Goal: Task Accomplishment & Management: Use online tool/utility

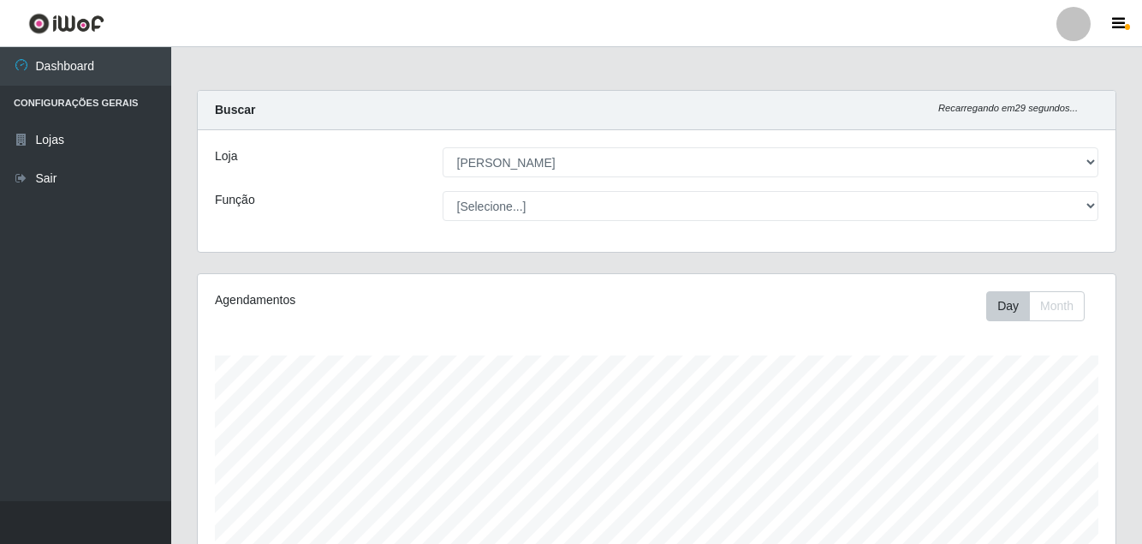
select select "402"
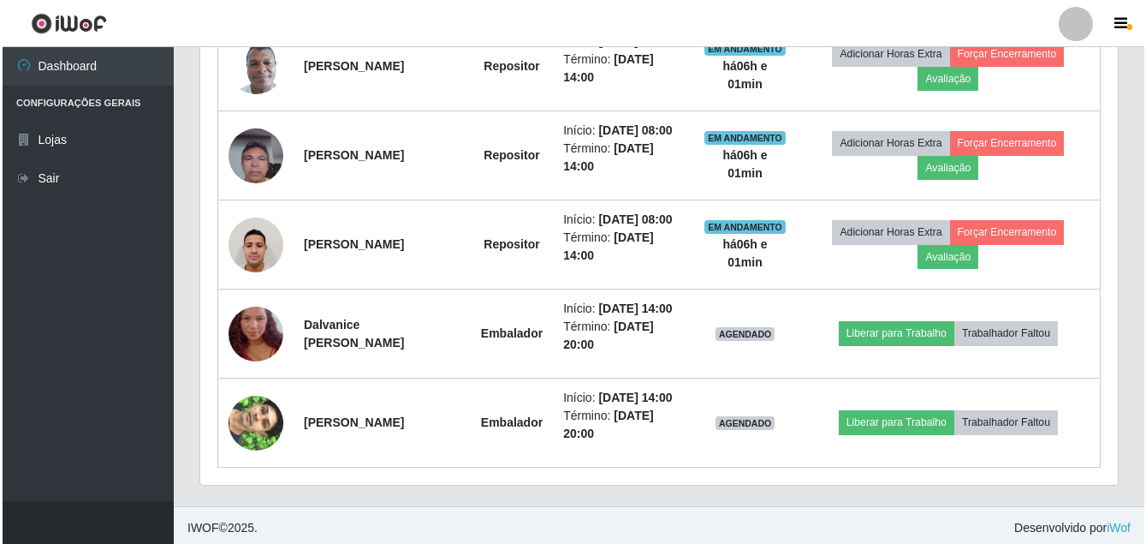
scroll to position [738, 0]
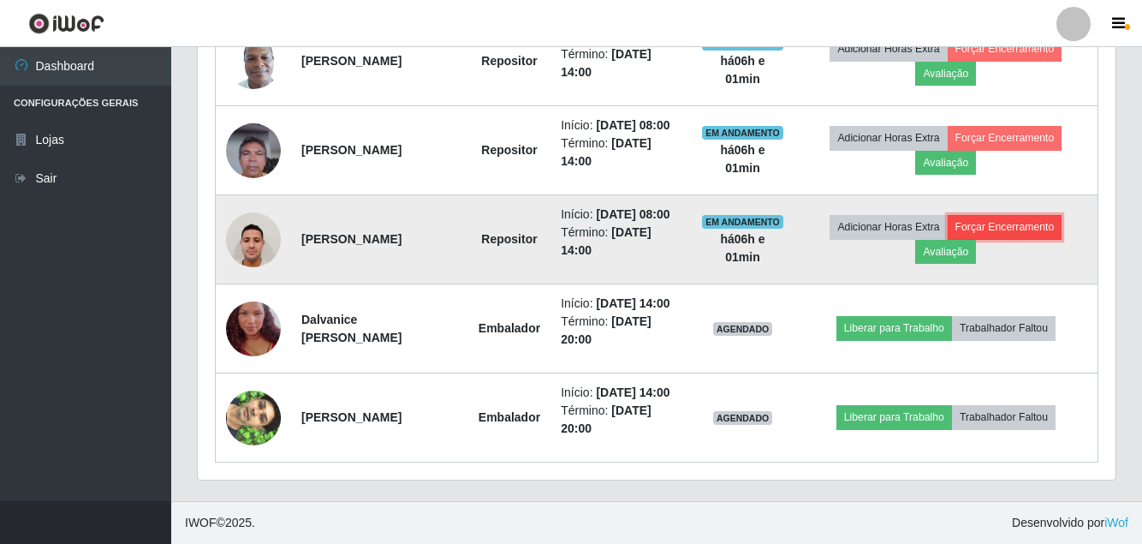
click at [1025, 239] on button "Forçar Encerramento" at bounding box center [1005, 227] width 115 height 24
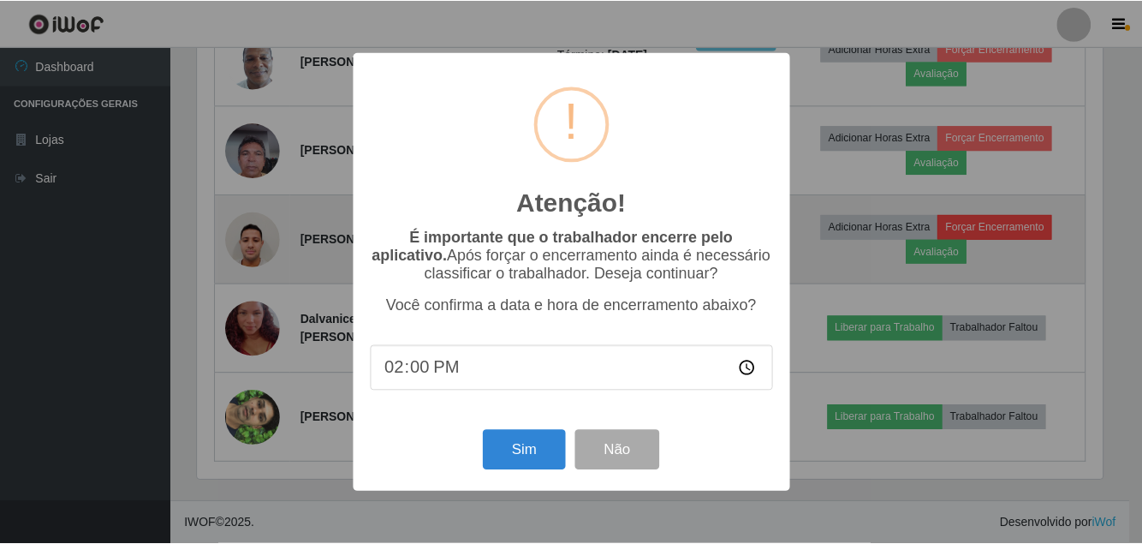
scroll to position [355, 909]
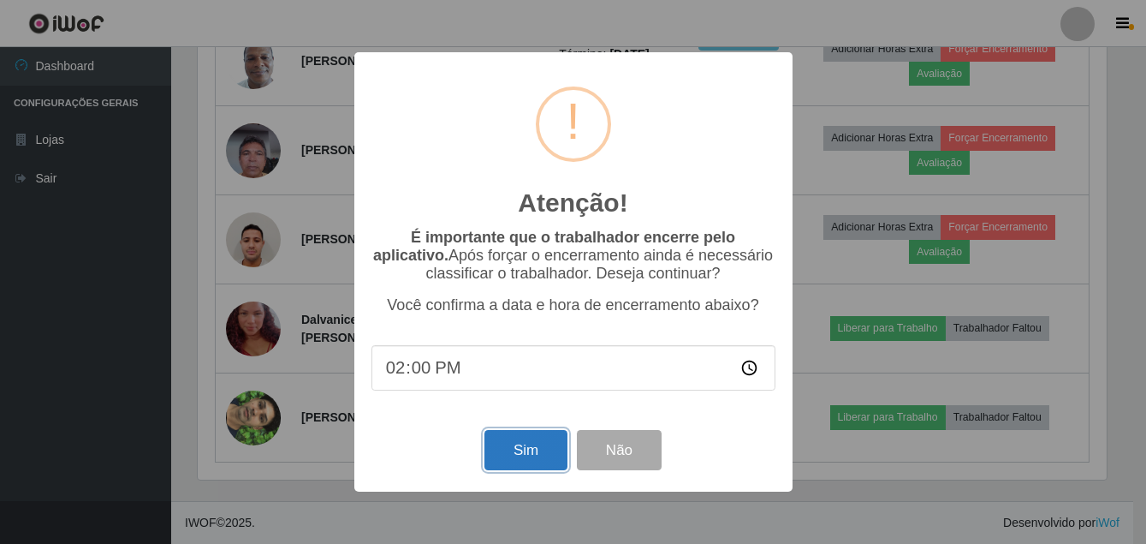
click at [493, 450] on button "Sim" at bounding box center [525, 450] width 83 height 40
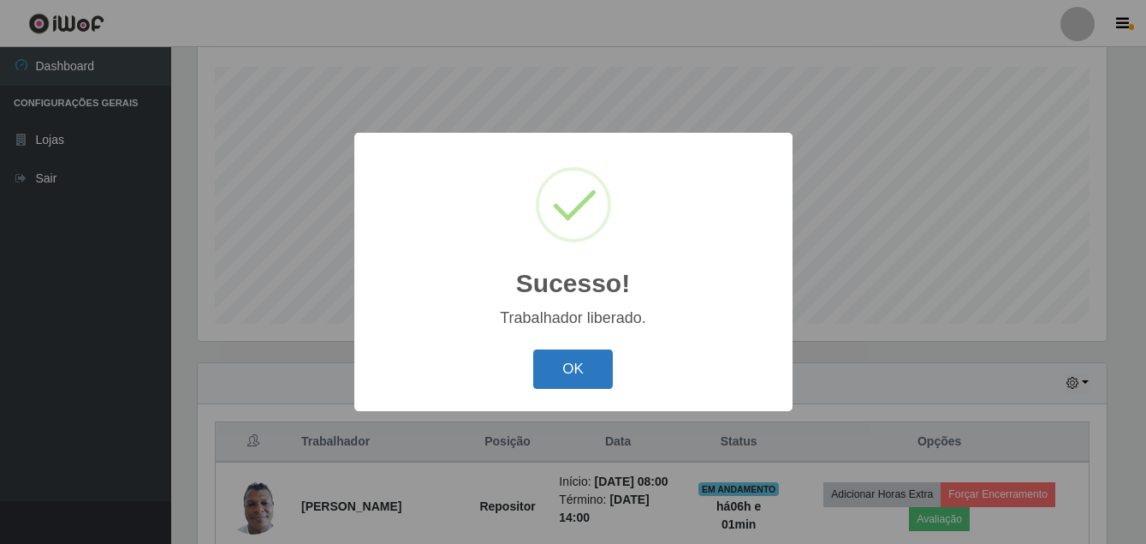
click at [549, 371] on button "OK" at bounding box center [573, 369] width 80 height 40
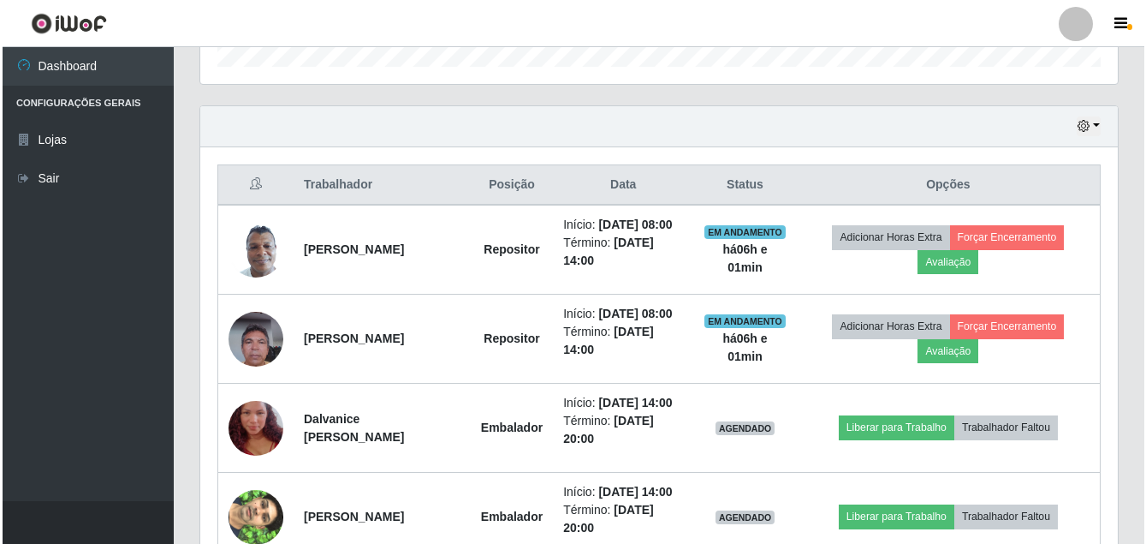
scroll to position [631, 0]
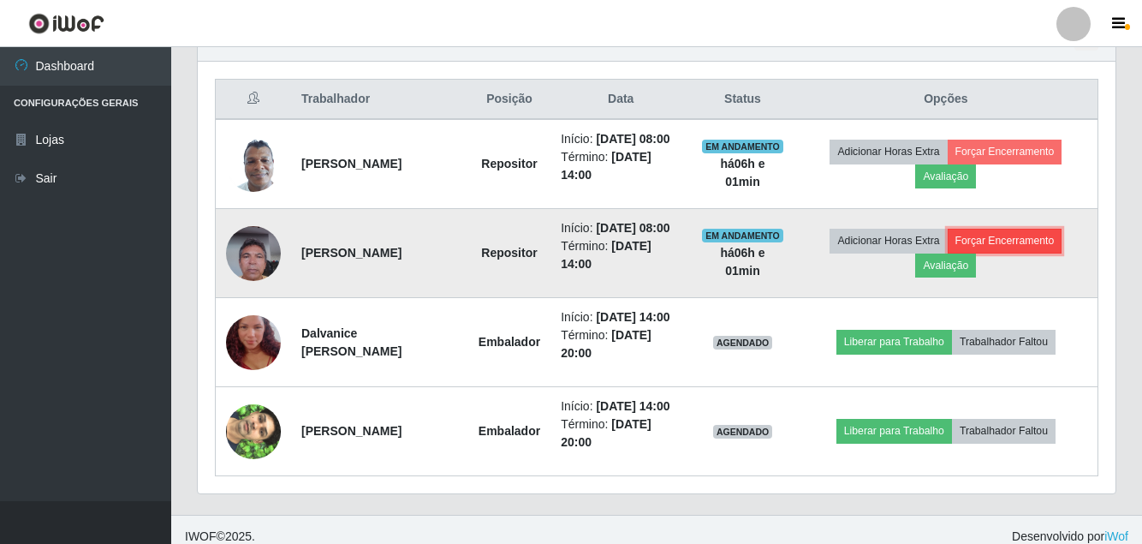
click at [1013, 253] on button "Forçar Encerramento" at bounding box center [1005, 241] width 115 height 24
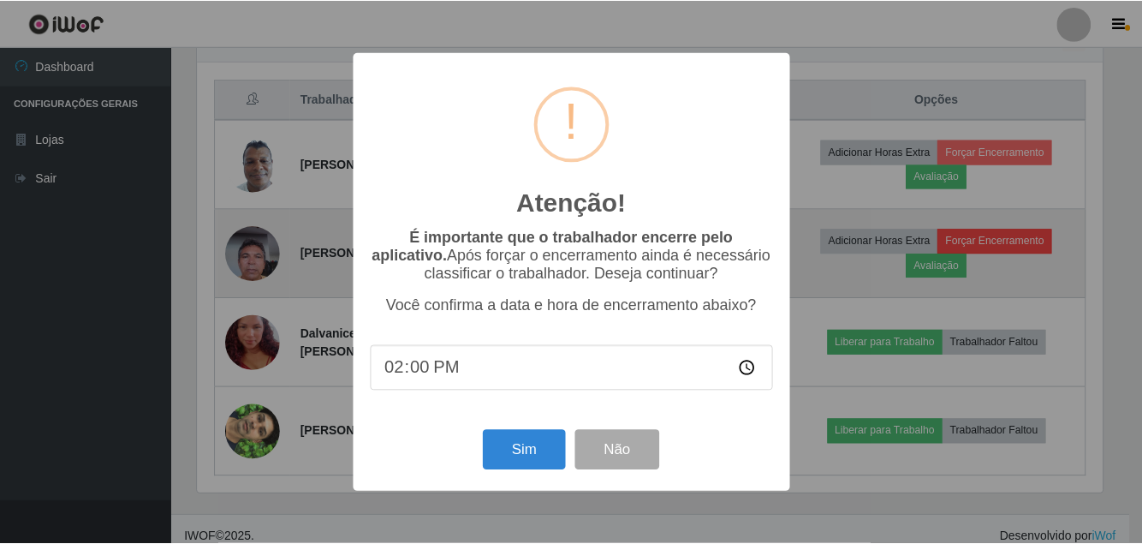
scroll to position [355, 909]
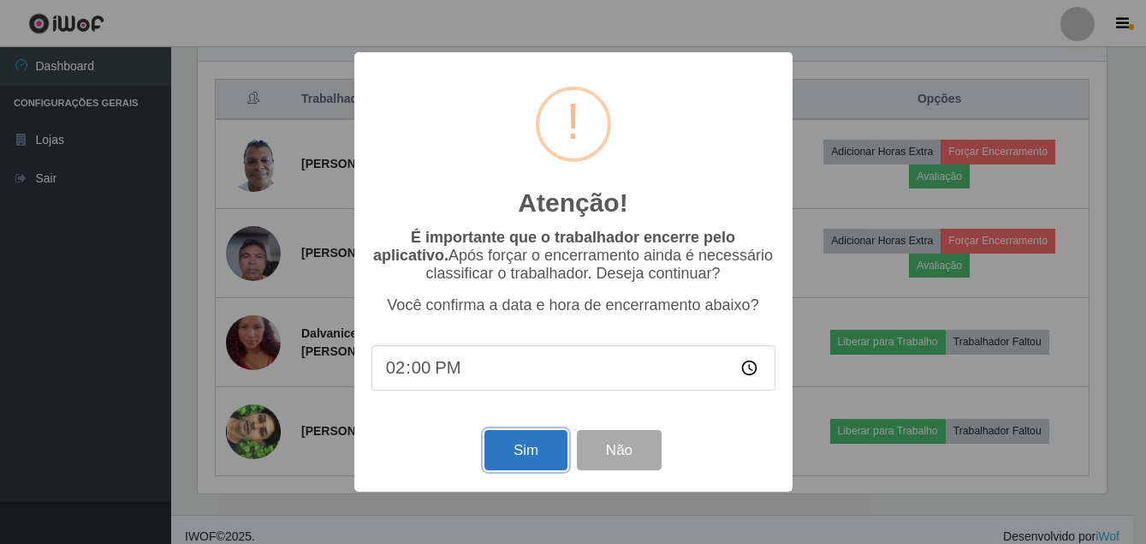
click at [540, 441] on button "Sim" at bounding box center [525, 450] width 83 height 40
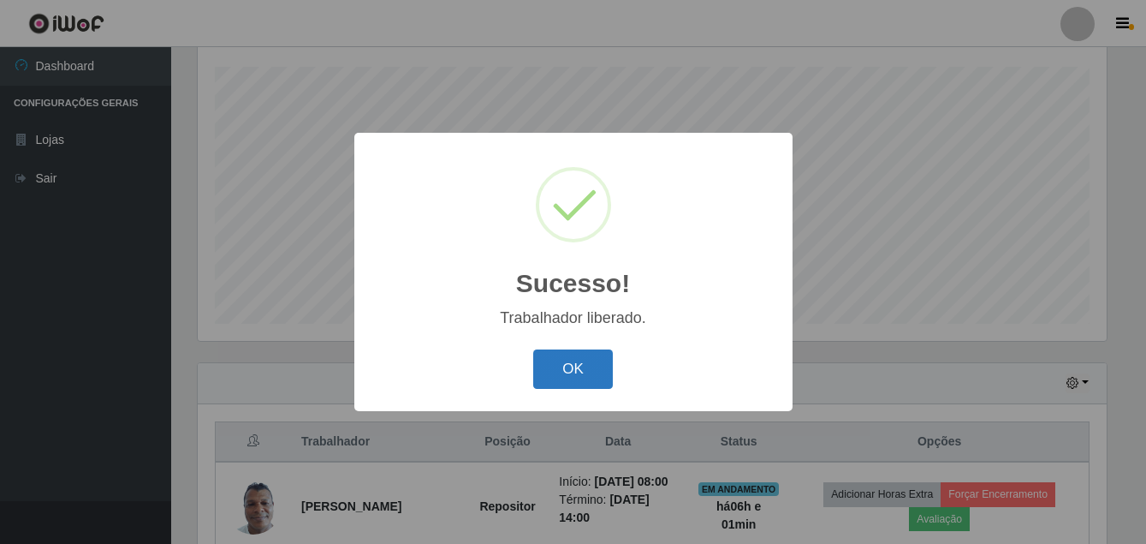
click at [578, 366] on button "OK" at bounding box center [573, 369] width 80 height 40
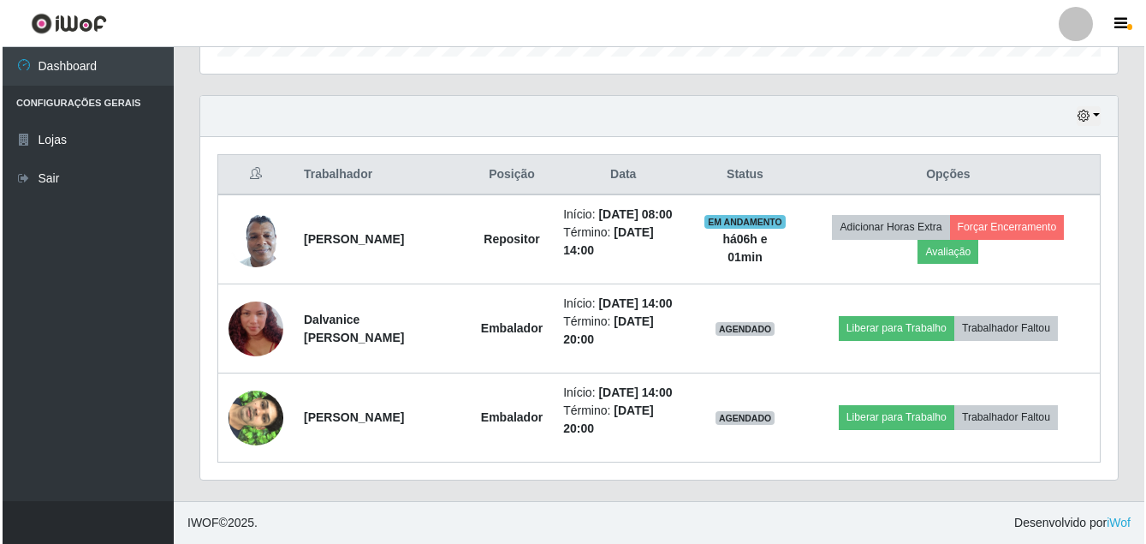
scroll to position [609, 0]
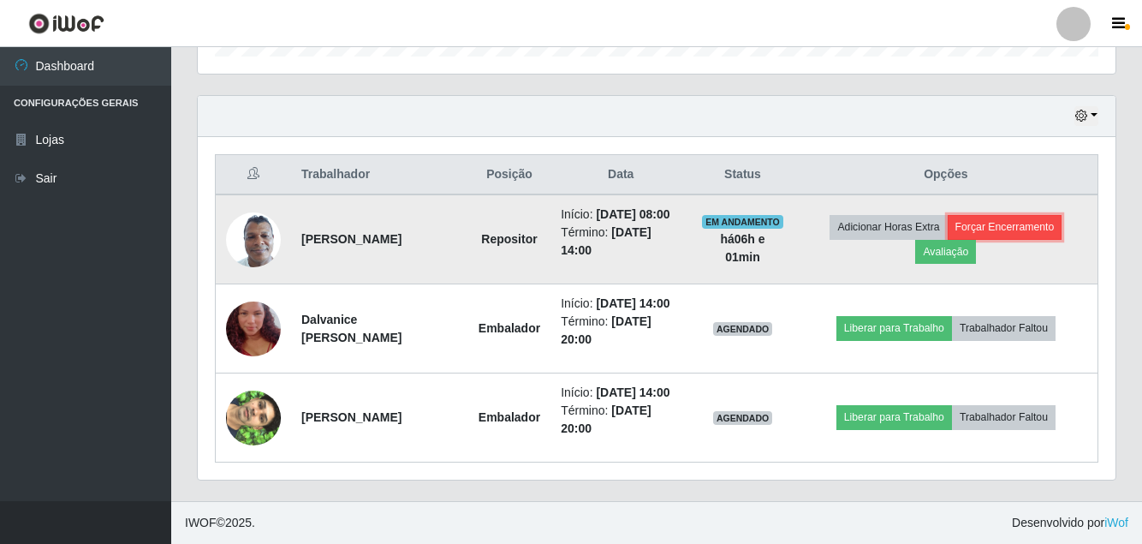
click at [1037, 215] on button "Forçar Encerramento" at bounding box center [1005, 227] width 115 height 24
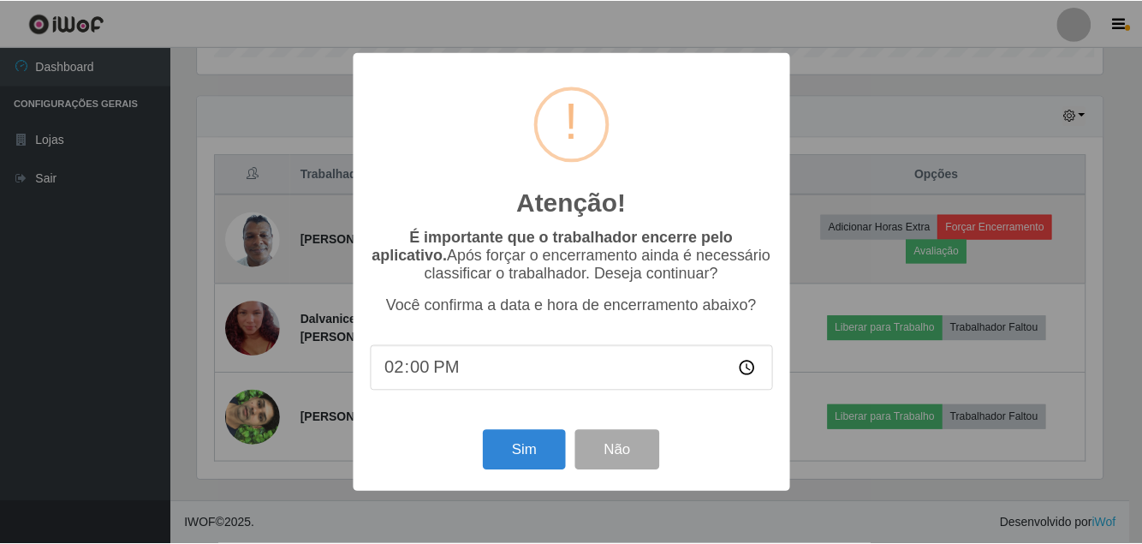
scroll to position [355, 909]
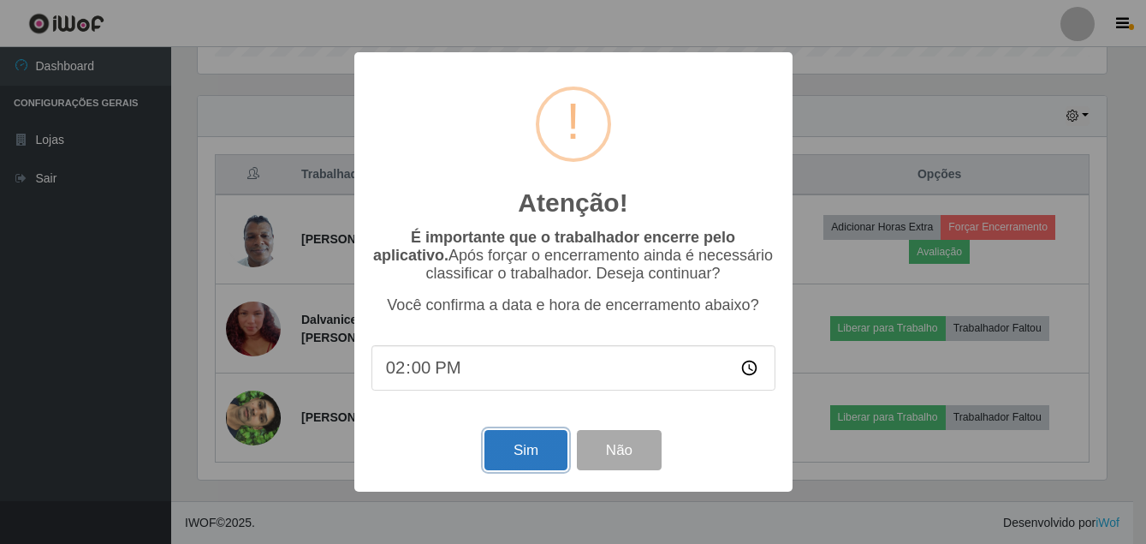
click at [502, 445] on button "Sim" at bounding box center [525, 450] width 83 height 40
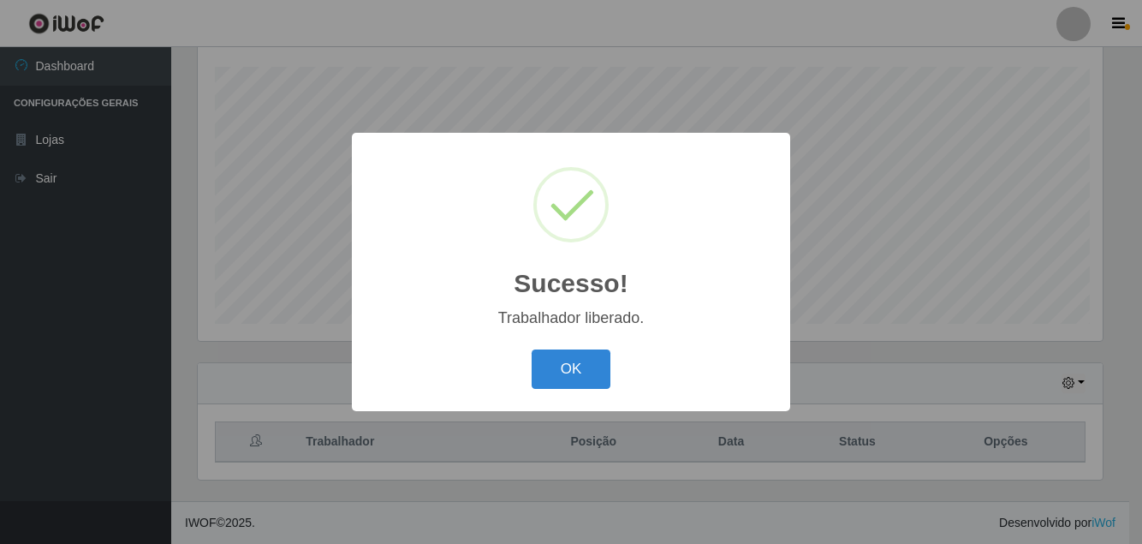
scroll to position [0, 0]
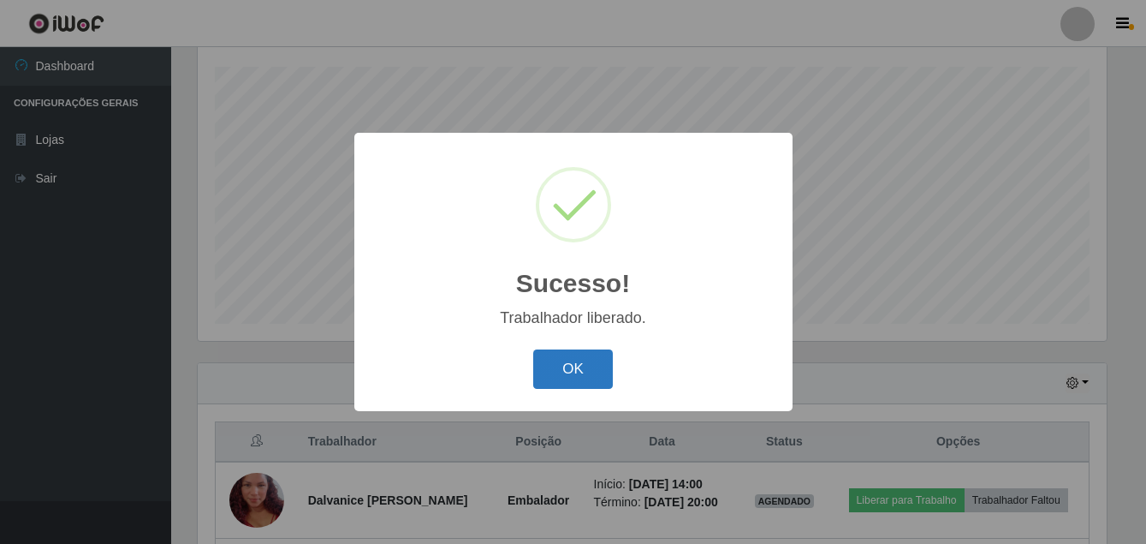
click at [550, 371] on button "OK" at bounding box center [573, 369] width 80 height 40
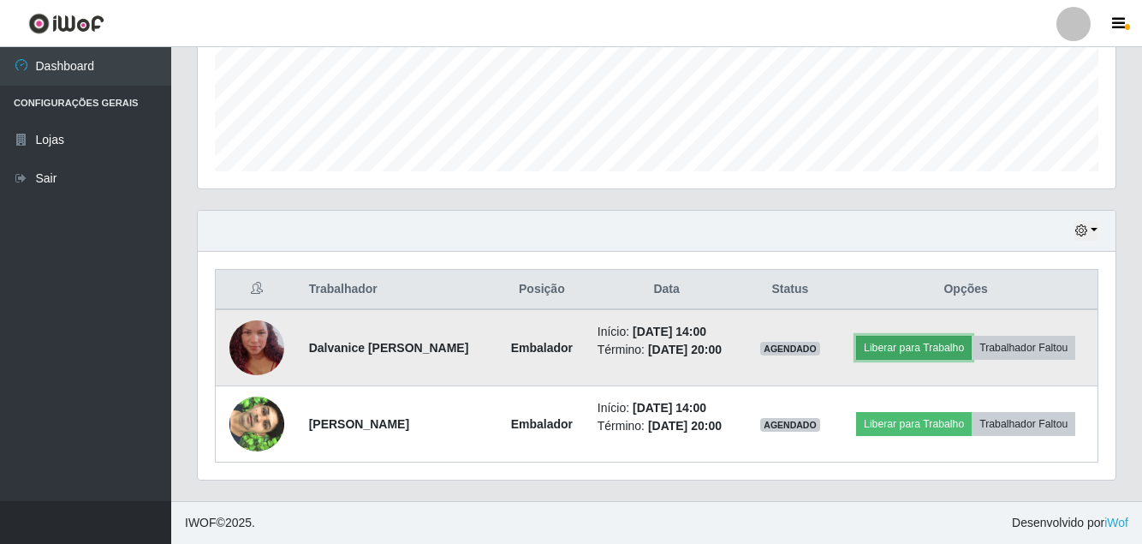
click at [934, 345] on button "Liberar para Trabalho" at bounding box center [914, 348] width 116 height 24
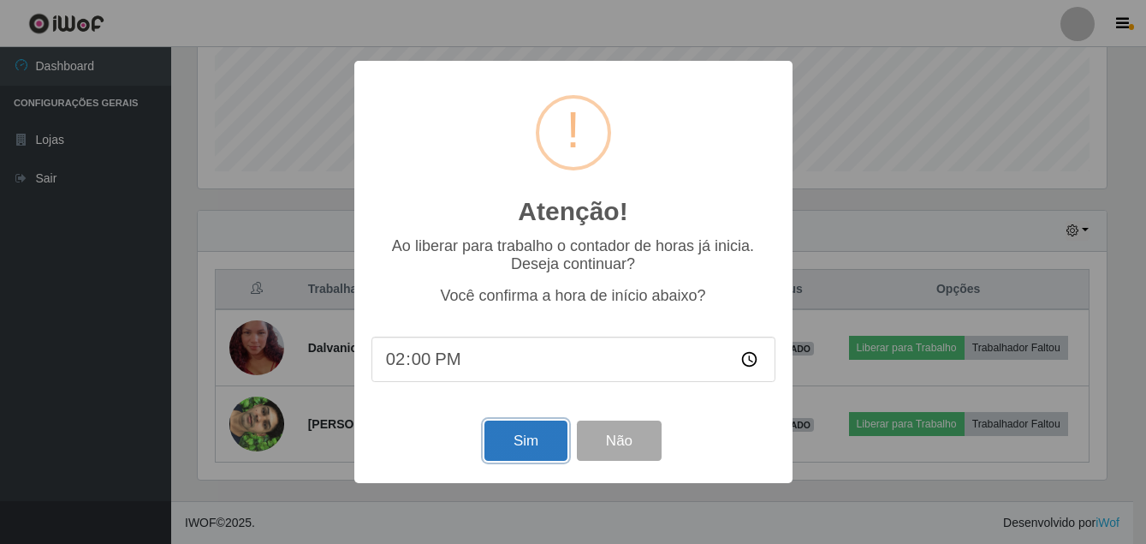
click at [533, 433] on button "Sim" at bounding box center [525, 440] width 83 height 40
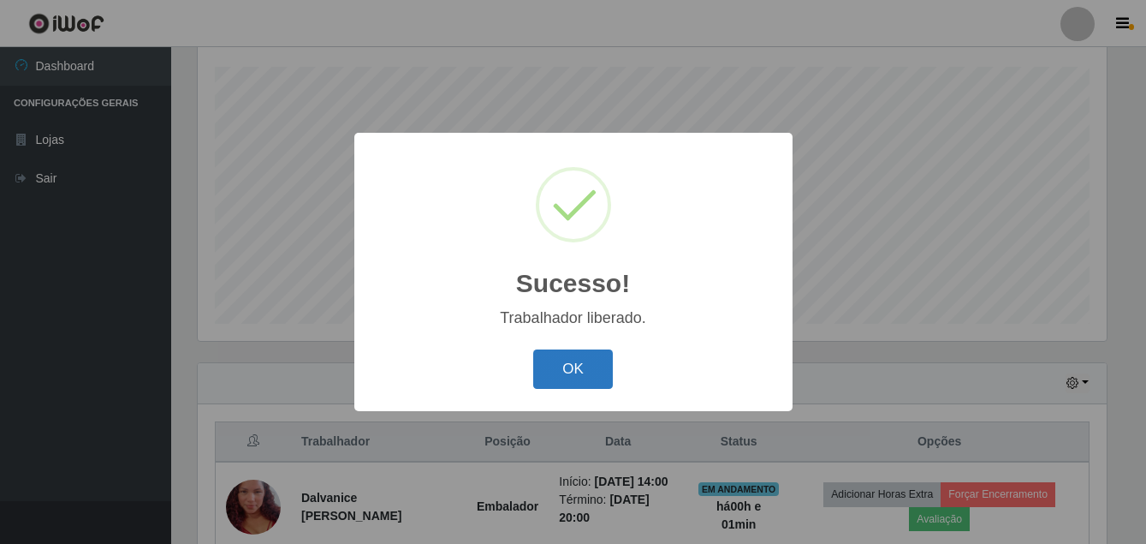
click at [562, 371] on button "OK" at bounding box center [573, 369] width 80 height 40
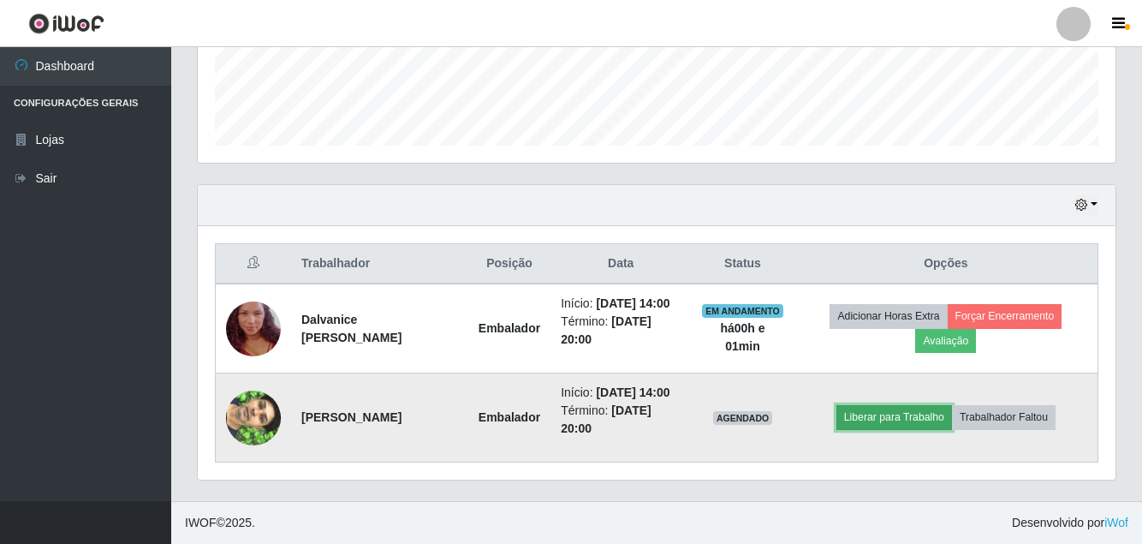
click at [902, 405] on button "Liberar para Trabalho" at bounding box center [894, 417] width 116 height 24
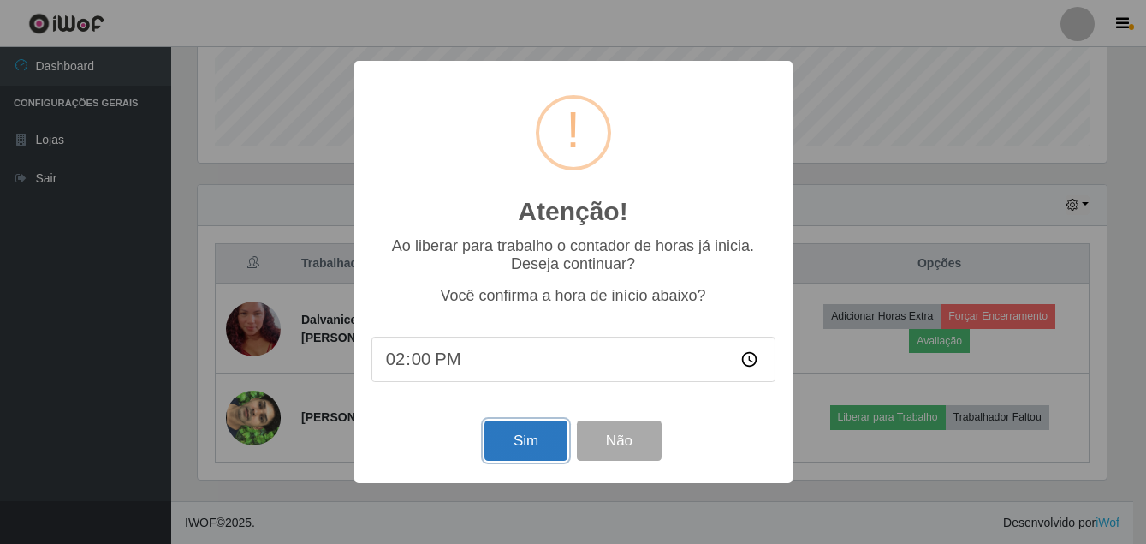
click at [524, 456] on button "Sim" at bounding box center [525, 440] width 83 height 40
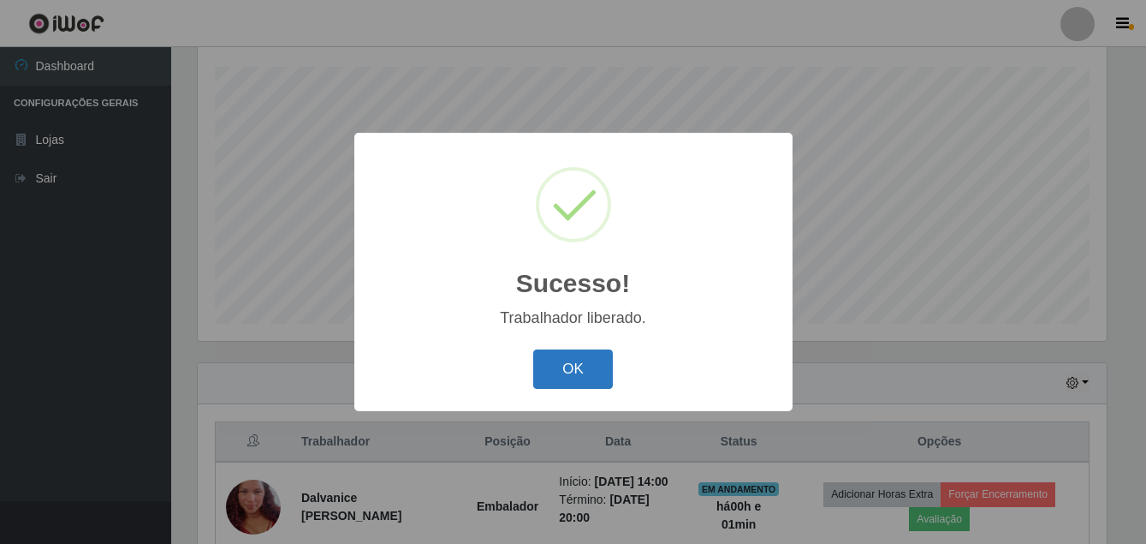
click at [548, 359] on button "OK" at bounding box center [573, 369] width 80 height 40
